Goal: Use online tool/utility

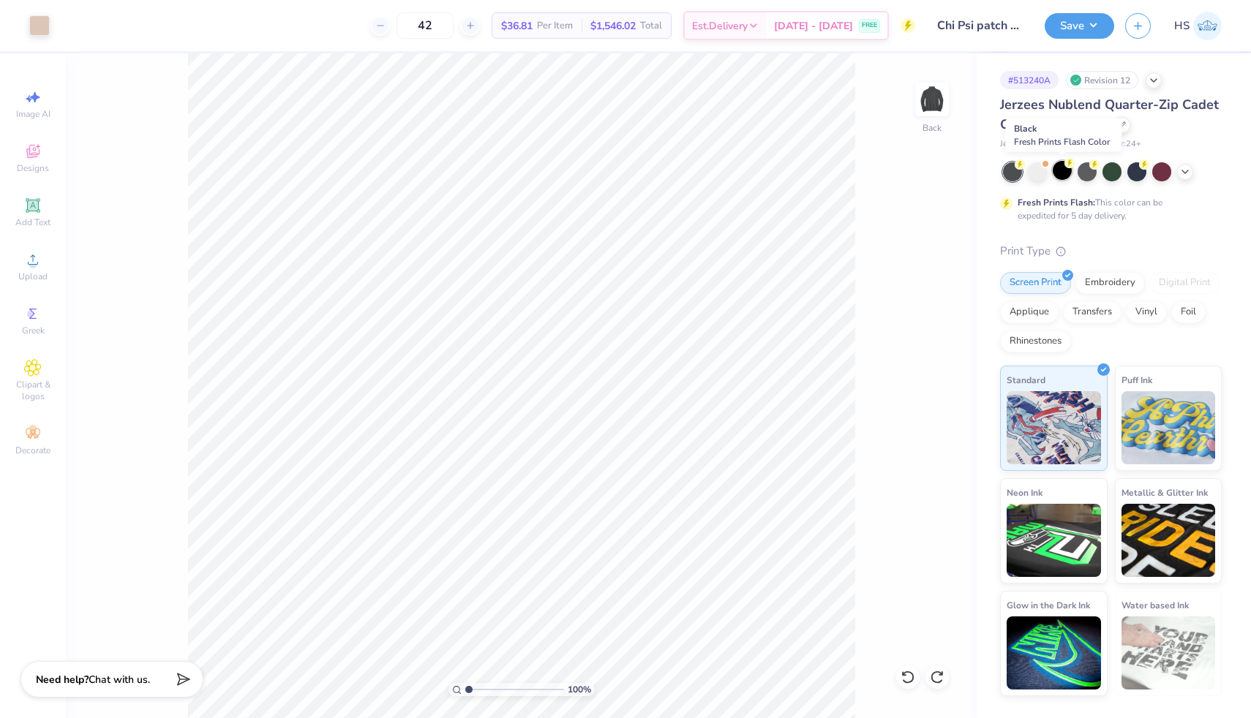
click at [1063, 171] on div at bounding box center [1061, 170] width 19 height 19
click at [36, 28] on div at bounding box center [39, 24] width 20 height 20
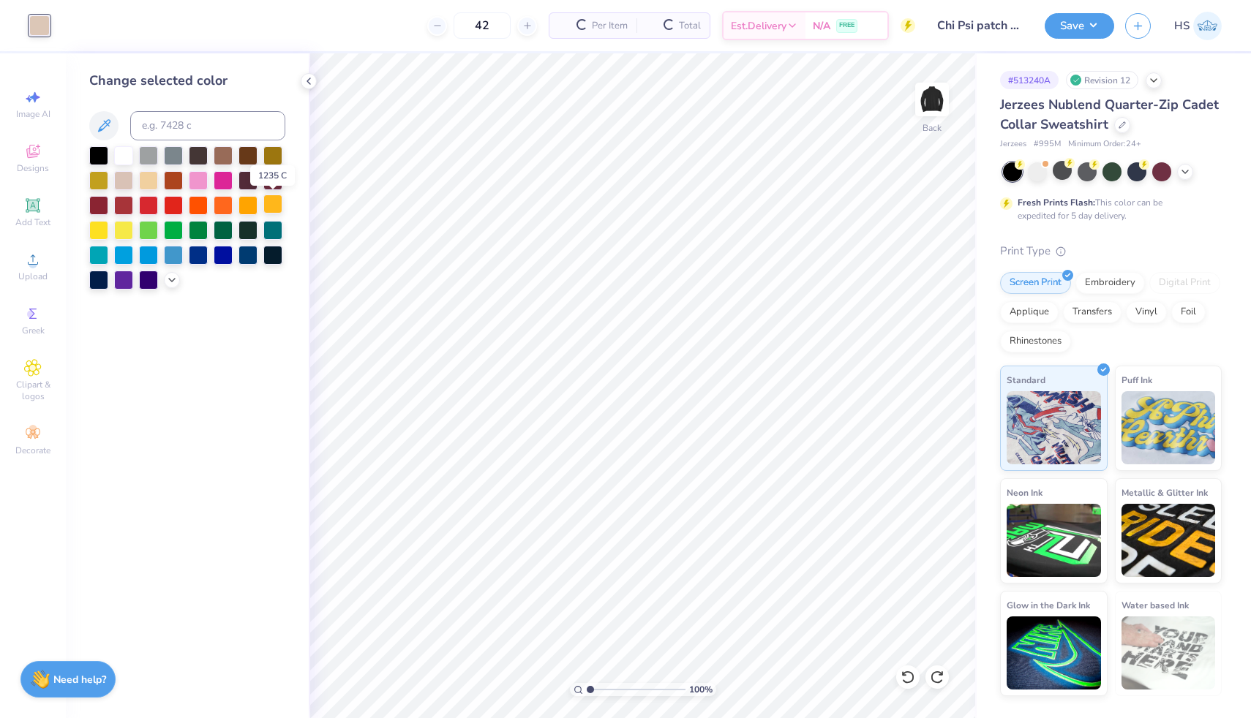
click at [271, 208] on div at bounding box center [272, 204] width 19 height 19
click at [172, 279] on icon at bounding box center [172, 279] width 12 height 12
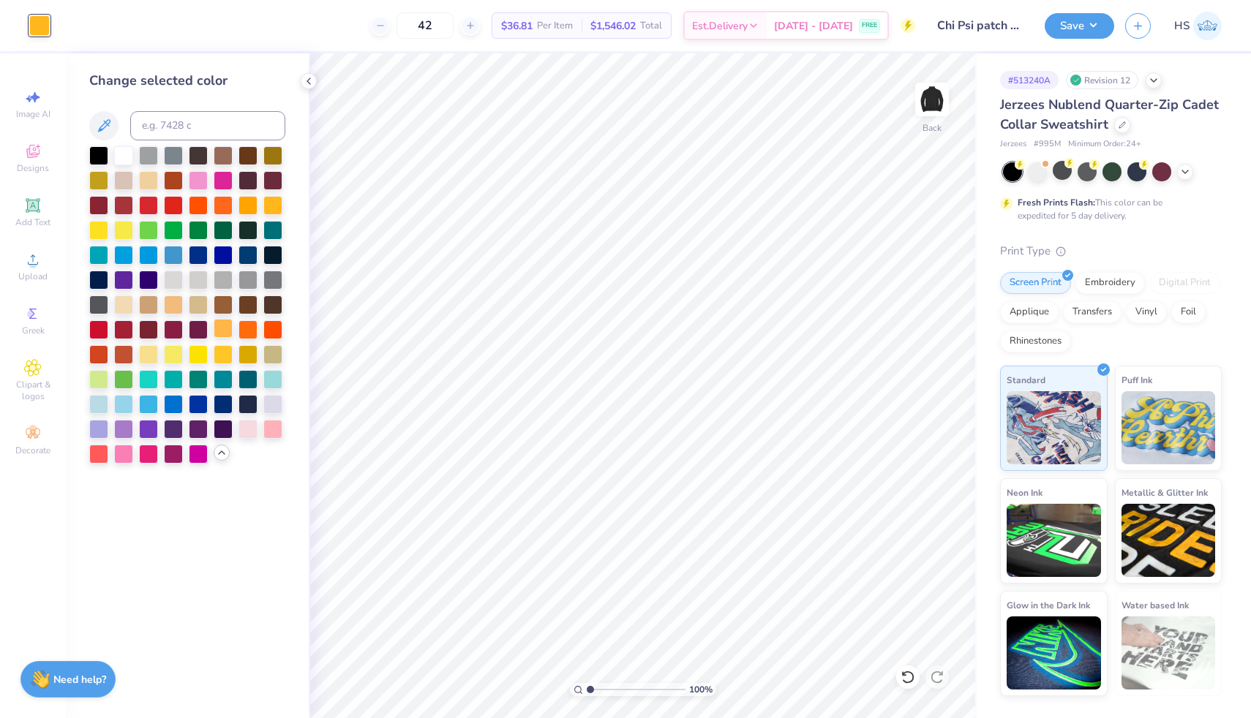
click at [224, 328] on div at bounding box center [223, 328] width 19 height 19
click at [274, 204] on div at bounding box center [272, 204] width 19 height 19
click at [225, 333] on div at bounding box center [223, 328] width 19 height 19
click at [223, 353] on div at bounding box center [223, 353] width 19 height 19
click at [224, 330] on div at bounding box center [223, 328] width 19 height 19
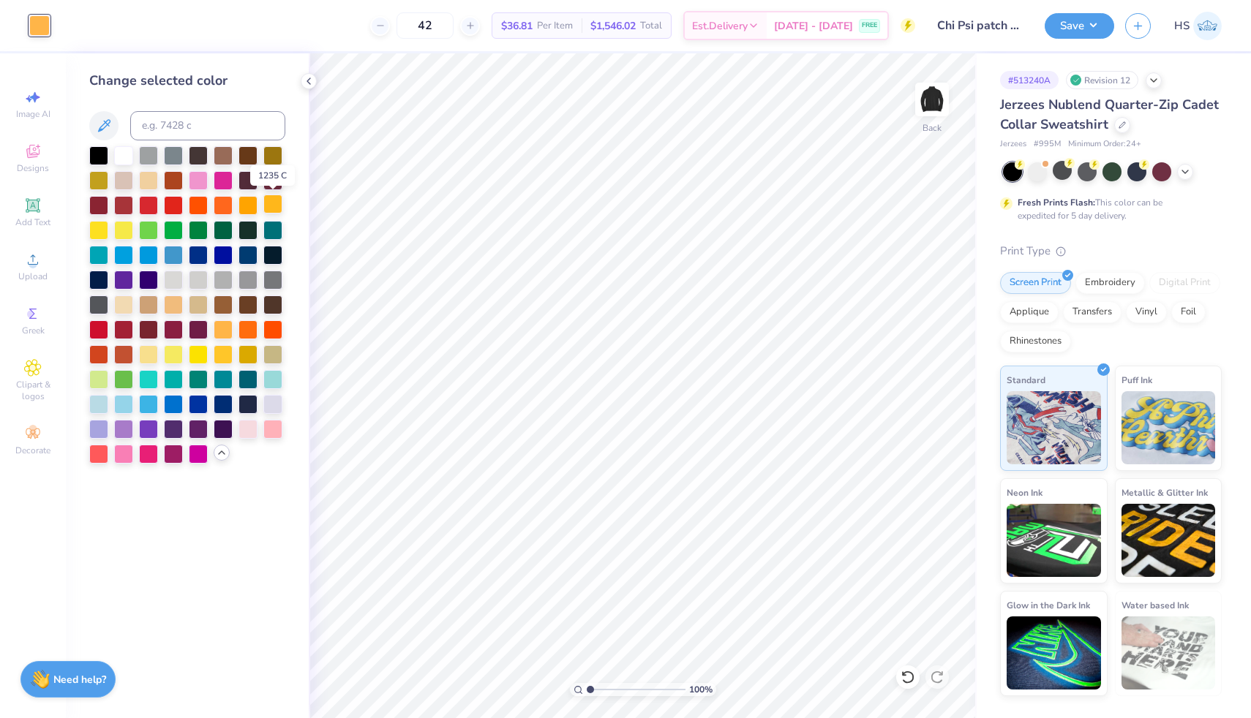
click at [274, 208] on div at bounding box center [272, 204] width 19 height 19
click at [222, 331] on div at bounding box center [223, 328] width 19 height 19
click at [1077, 29] on button "Save" at bounding box center [1078, 24] width 69 height 26
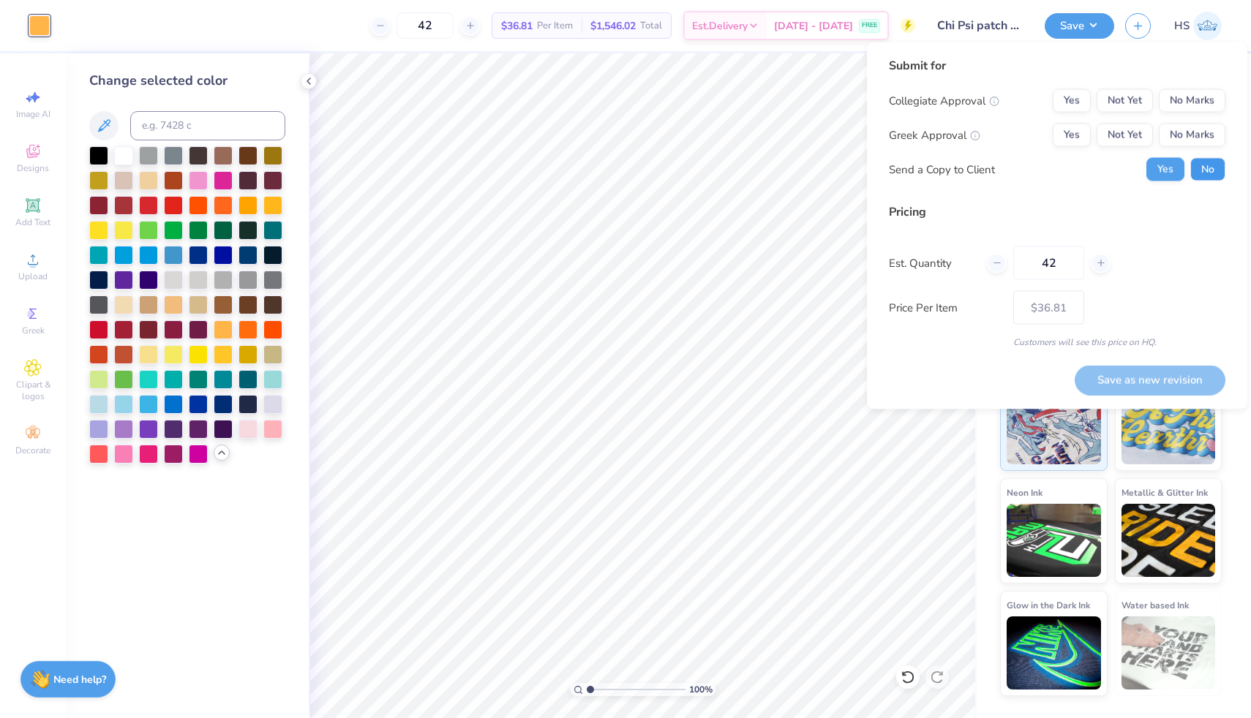
click at [1199, 170] on button "No" at bounding box center [1207, 169] width 35 height 23
click at [1080, 138] on button "Yes" at bounding box center [1071, 135] width 38 height 23
click at [1189, 109] on button "No Marks" at bounding box center [1192, 100] width 67 height 23
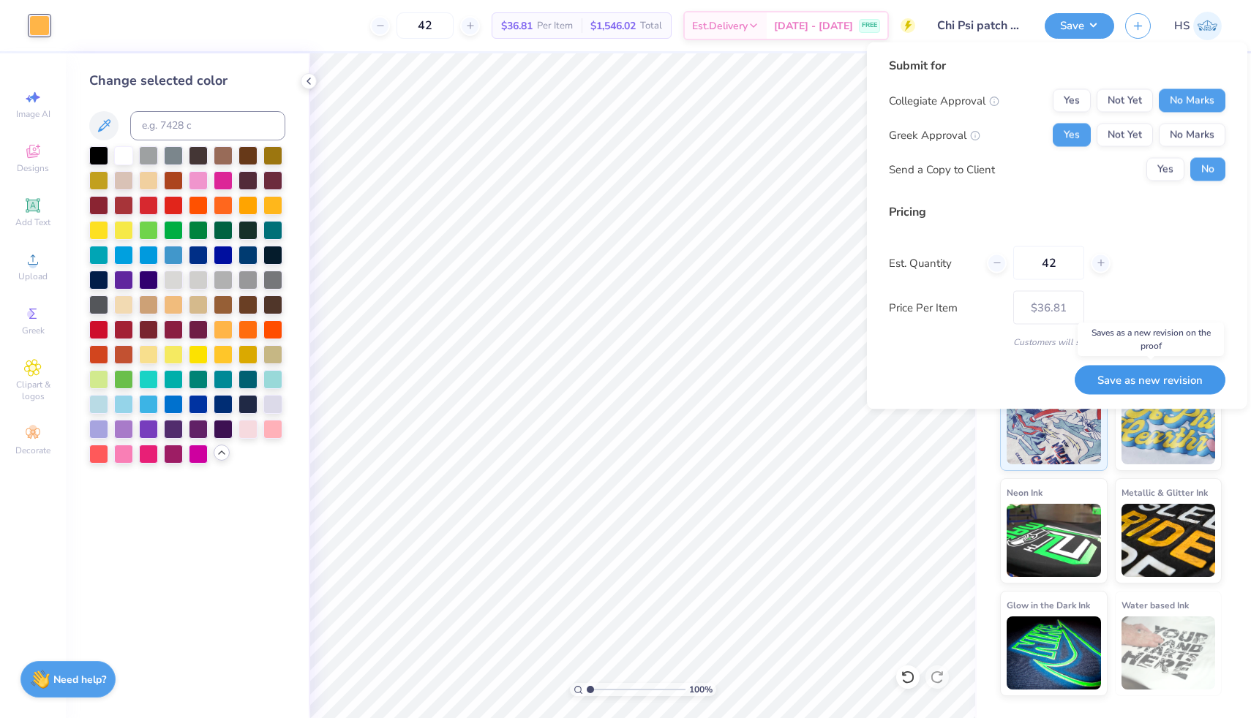
click at [1139, 375] on button "Save as new revision" at bounding box center [1149, 380] width 151 height 30
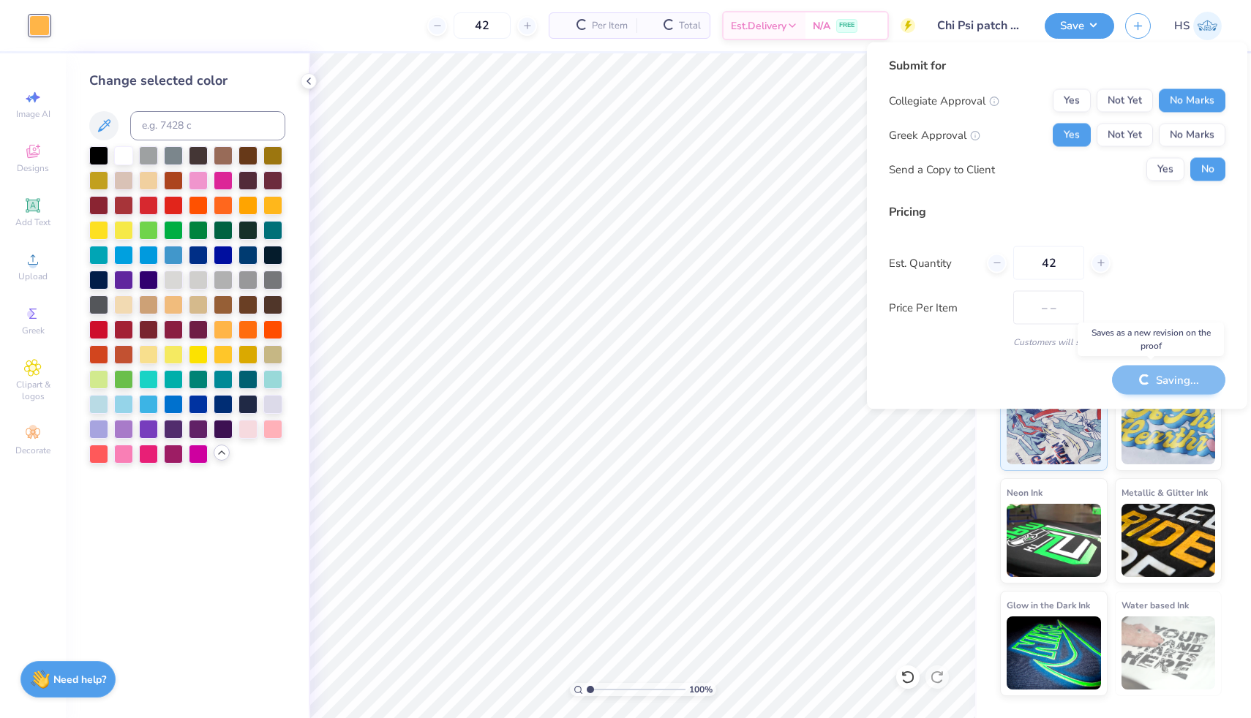
type input "$36.81"
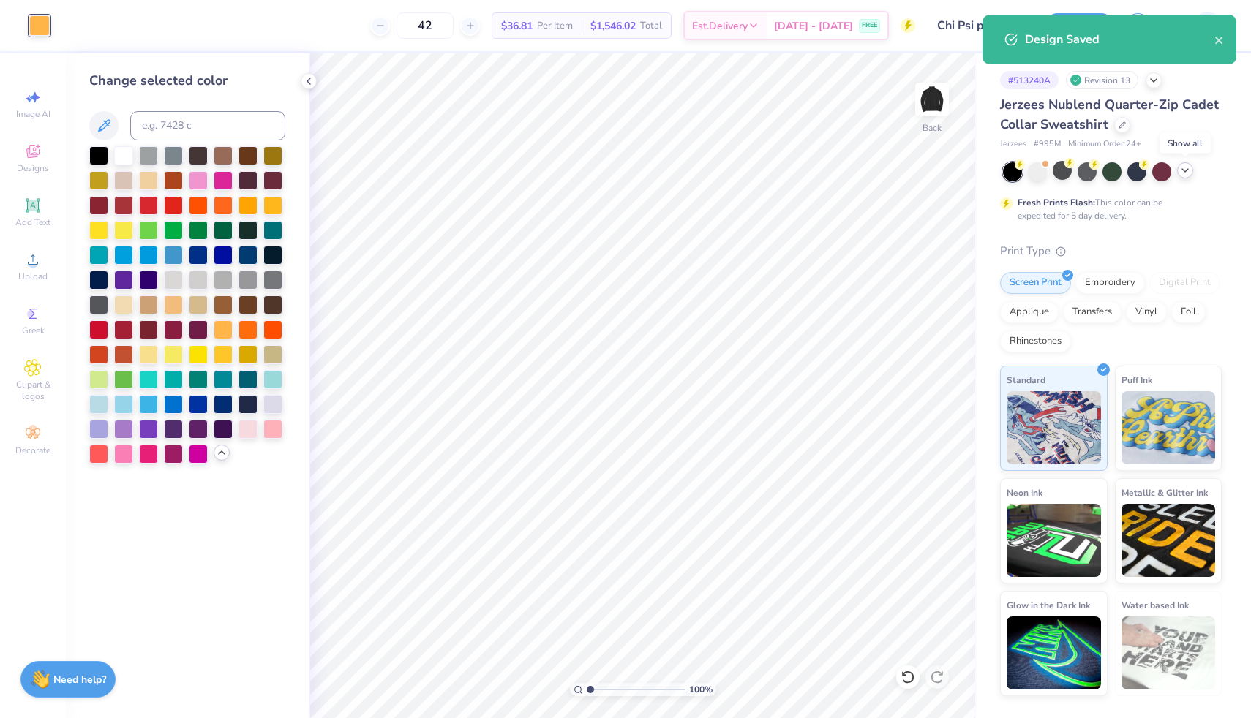
click at [1184, 175] on icon at bounding box center [1185, 171] width 12 height 12
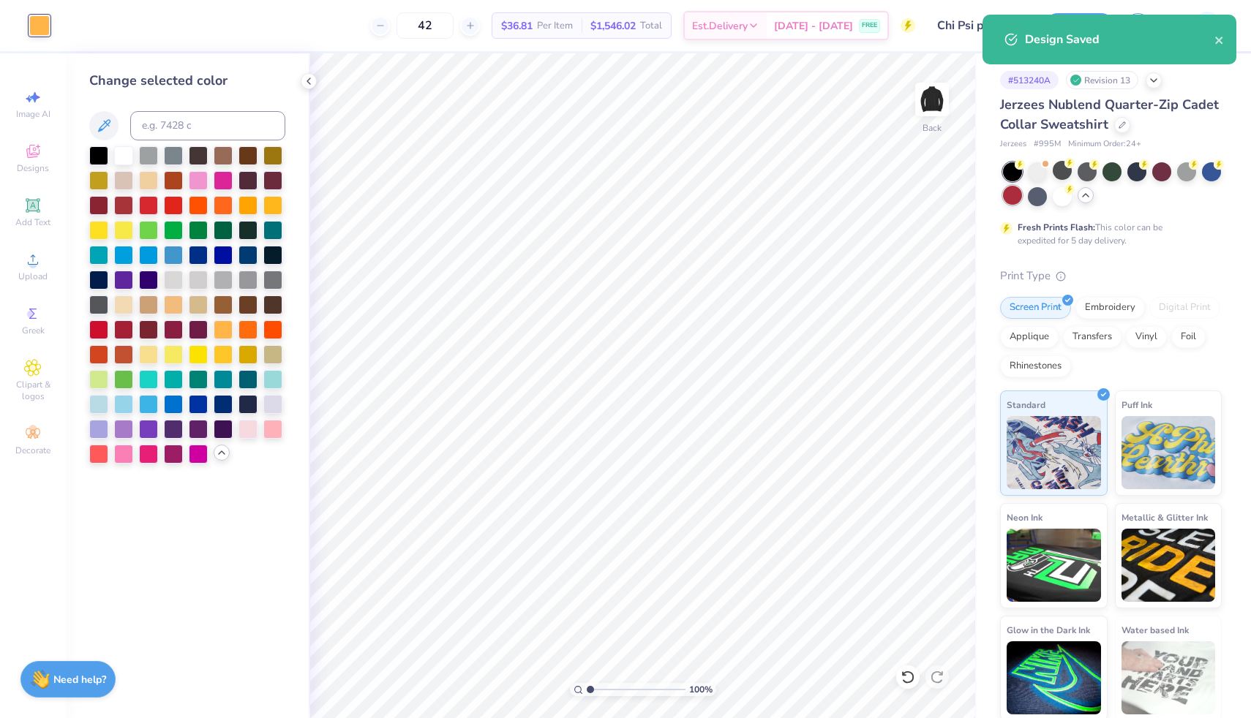
click at [1009, 192] on div at bounding box center [1012, 195] width 19 height 19
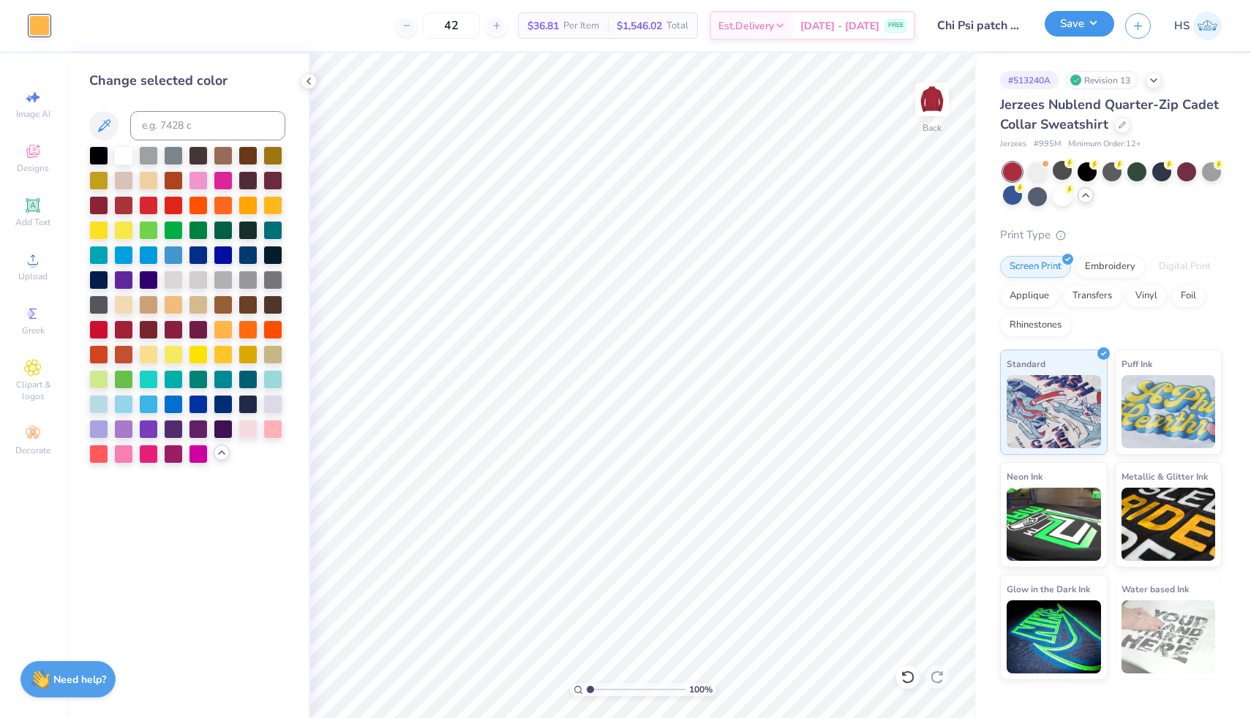
click at [1080, 31] on button "Save" at bounding box center [1078, 24] width 69 height 26
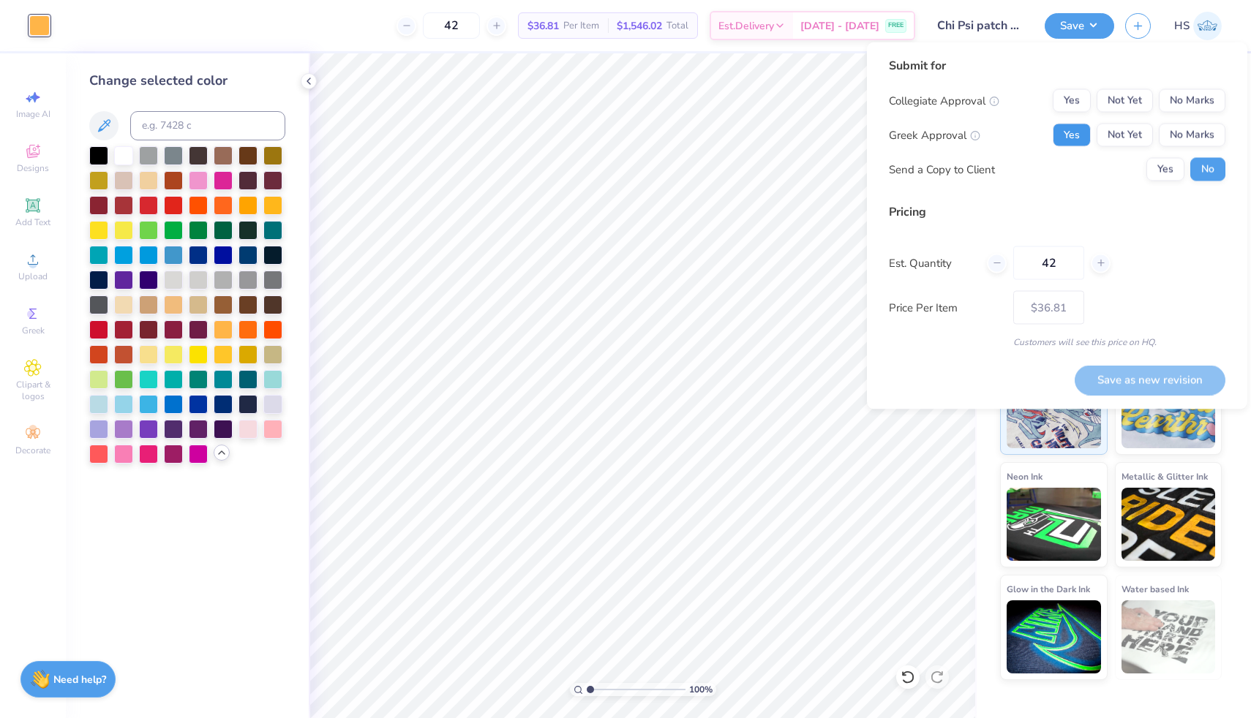
click at [1075, 133] on button "Yes" at bounding box center [1071, 135] width 38 height 23
click at [1179, 105] on button "No Marks" at bounding box center [1192, 100] width 67 height 23
click at [1124, 372] on button "Save as new revision" at bounding box center [1149, 380] width 151 height 30
type input "$36.81"
